Goal: Task Accomplishment & Management: Manage account settings

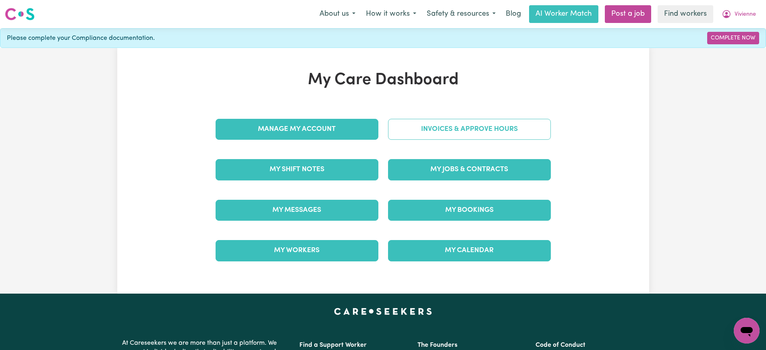
click at [406, 131] on link "Invoices & Approve Hours" at bounding box center [469, 129] width 163 height 21
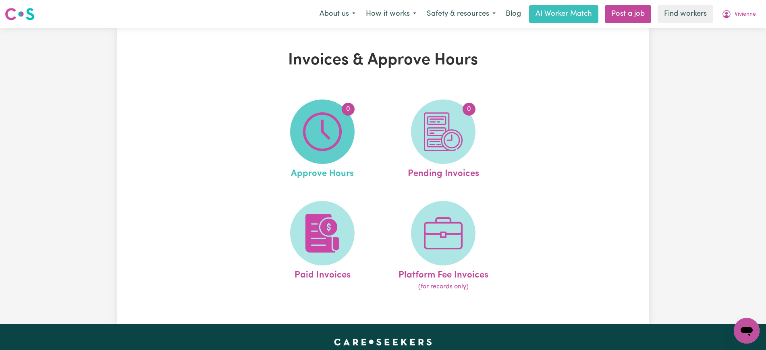
click at [329, 141] on img at bounding box center [322, 131] width 39 height 39
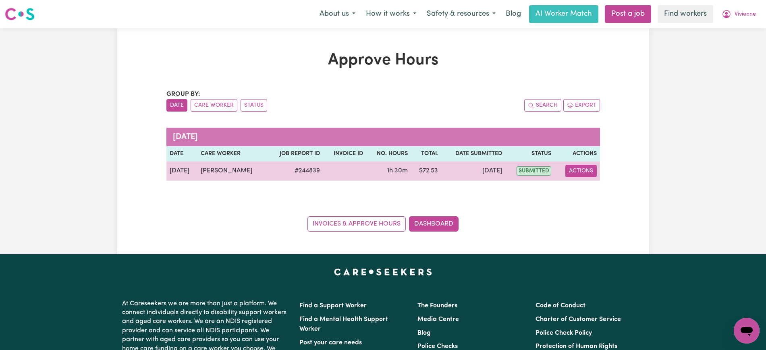
click at [581, 170] on button "Actions" at bounding box center [580, 171] width 31 height 12
drag, startPoint x: 582, startPoint y: 176, endPoint x: 582, endPoint y: 186, distance: 9.7
click at [582, 186] on link "View Job Report" at bounding box center [601, 190] width 69 height 16
select select "pm"
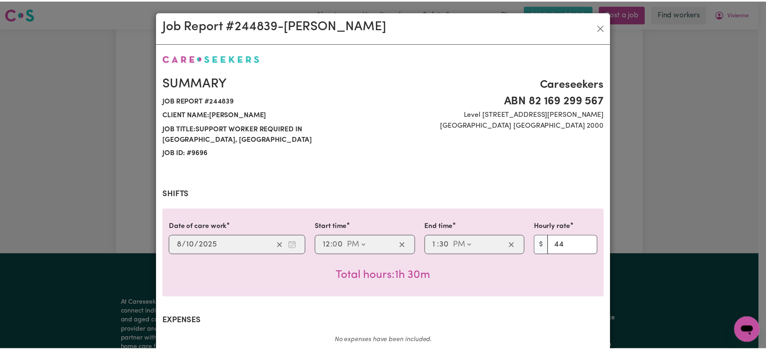
scroll to position [271, 0]
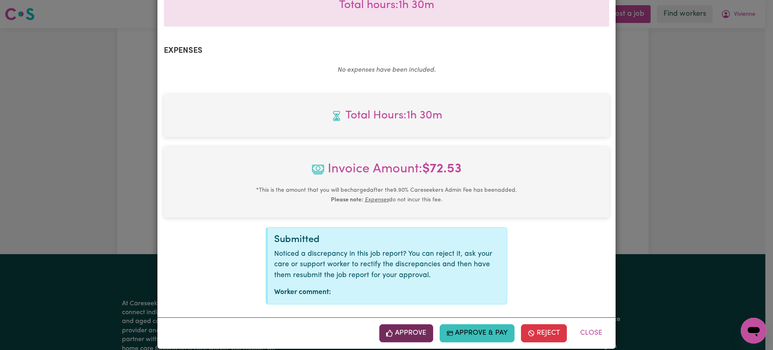
click at [412, 324] on button "Approve" at bounding box center [406, 333] width 54 height 18
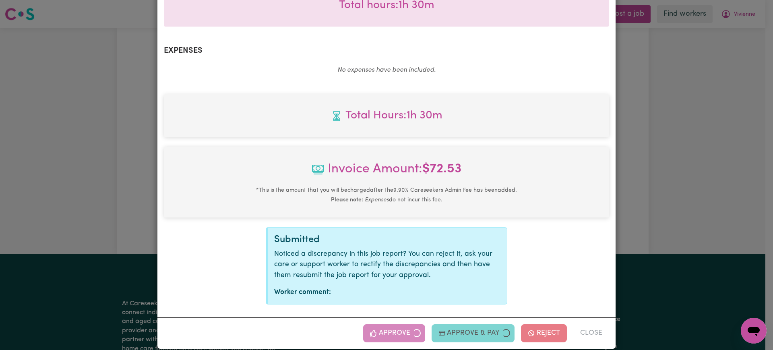
click at [697, 179] on div "Job Report # 244839 - [PERSON_NAME] Summary Job report # 244839 Client name: [P…" at bounding box center [386, 175] width 773 height 350
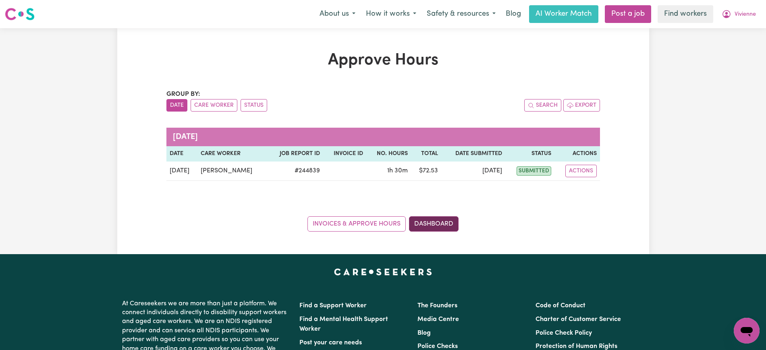
click at [425, 227] on link "Dashboard" at bounding box center [434, 223] width 50 height 15
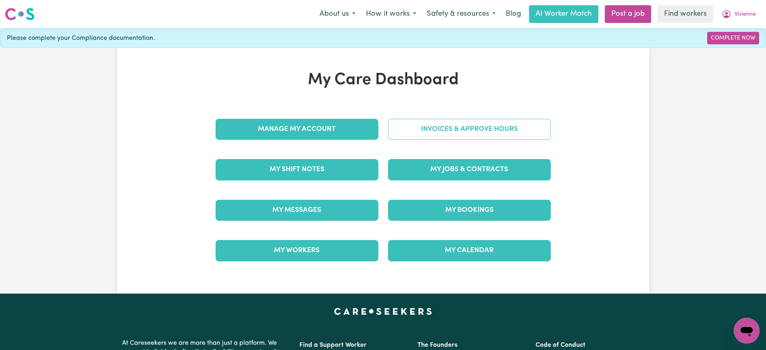
click at [431, 131] on link "Invoices & Approve Hours" at bounding box center [469, 129] width 163 height 21
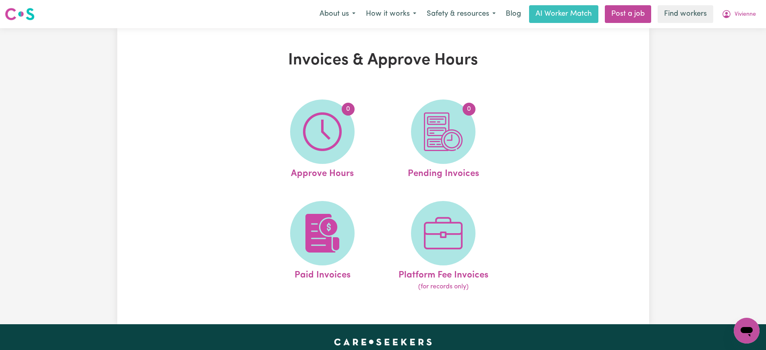
drag, startPoint x: 431, startPoint y: 131, endPoint x: 431, endPoint y: 147, distance: 16.1
click at [431, 147] on img at bounding box center [443, 131] width 39 height 39
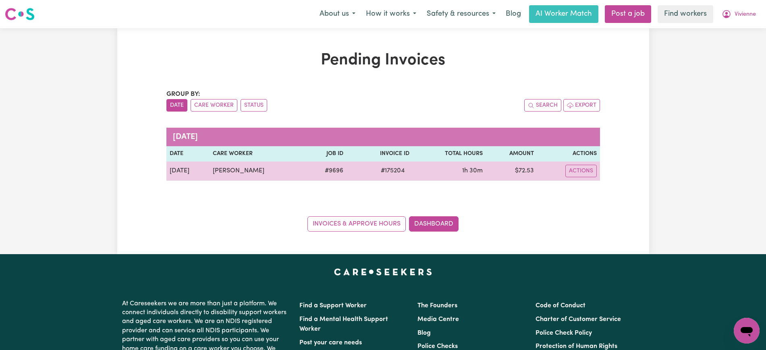
click at [388, 171] on span "# 175204" at bounding box center [392, 171] width 33 height 10
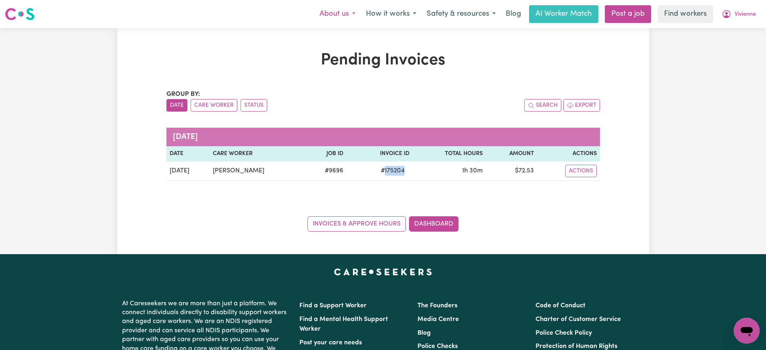
copy span "175204"
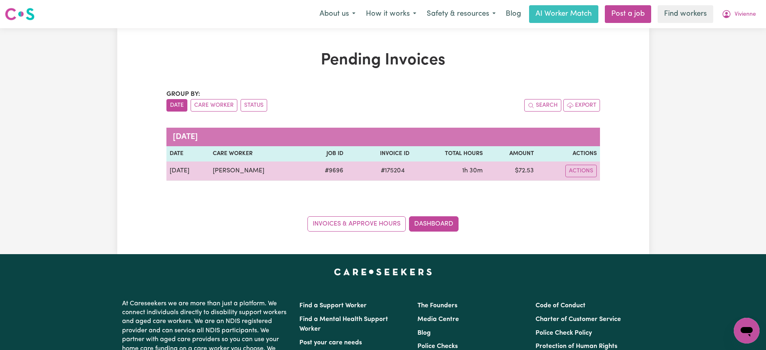
click at [527, 166] on td "$ 72.53" at bounding box center [511, 171] width 51 height 19
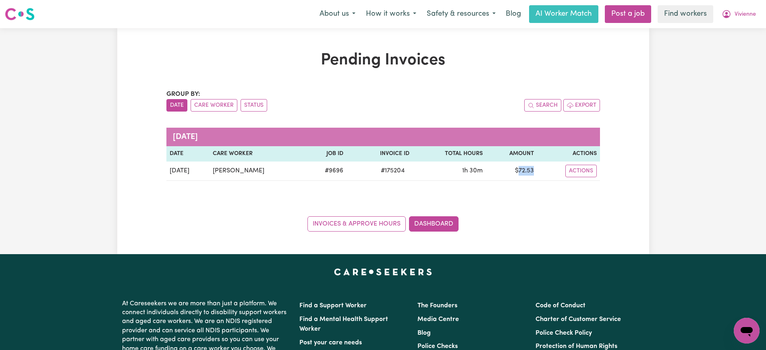
copy td "72.53"
click at [728, 12] on icon "My Account" at bounding box center [726, 14] width 10 height 10
click at [726, 46] on link "Logout" at bounding box center [729, 46] width 64 height 15
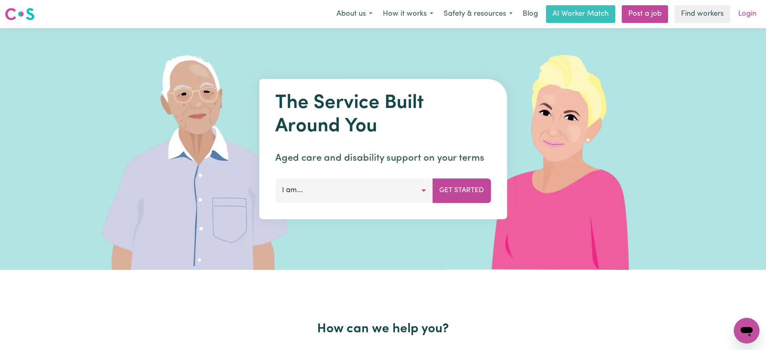
click at [758, 10] on link "Login" at bounding box center [747, 14] width 28 height 18
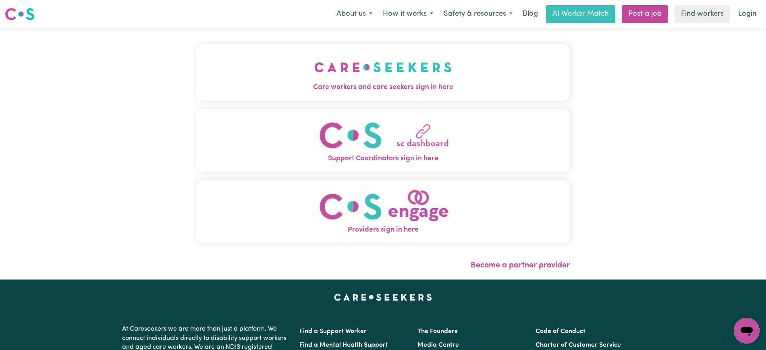
click at [407, 83] on span "Care workers and care seekers sign in here" at bounding box center [382, 87] width 373 height 10
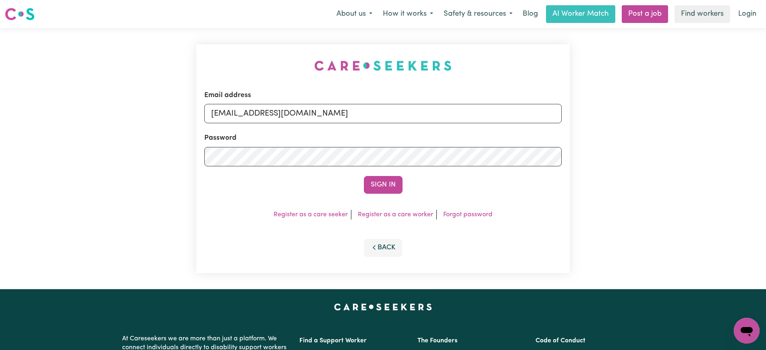
click at [208, 37] on div "Email address [EMAIL_ADDRESS][DOMAIN_NAME] Password Sign In Register as a care …" at bounding box center [382, 158] width 383 height 261
drag, startPoint x: 252, startPoint y: 113, endPoint x: 686, endPoint y: 115, distance: 433.9
click at [686, 115] on div "Email address [EMAIL_ADDRESS][DOMAIN_NAME] Password Sign In Register as a care …" at bounding box center [383, 158] width 766 height 261
type input "[EMAIL_ADDRESS][DOMAIN_NAME]"
click at [364, 176] on button "Sign In" at bounding box center [383, 185] width 39 height 18
